Goal: Information Seeking & Learning: Learn about a topic

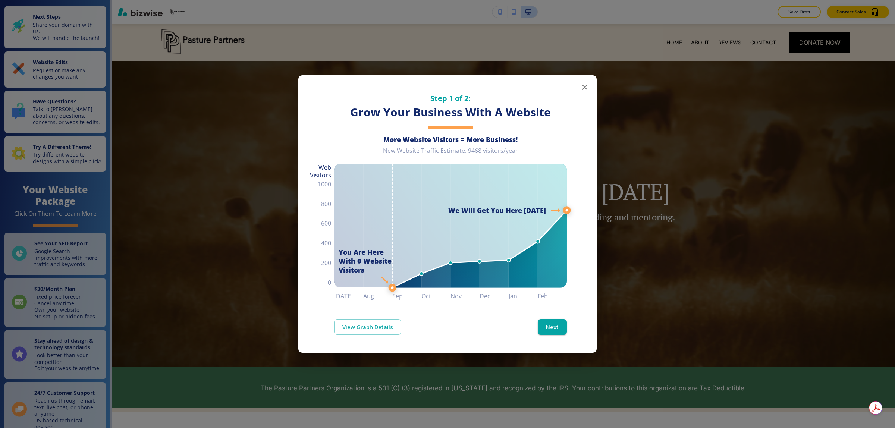
click at [583, 89] on icon "button" at bounding box center [584, 87] width 5 height 5
